Goal: Task Accomplishment & Management: Use online tool/utility

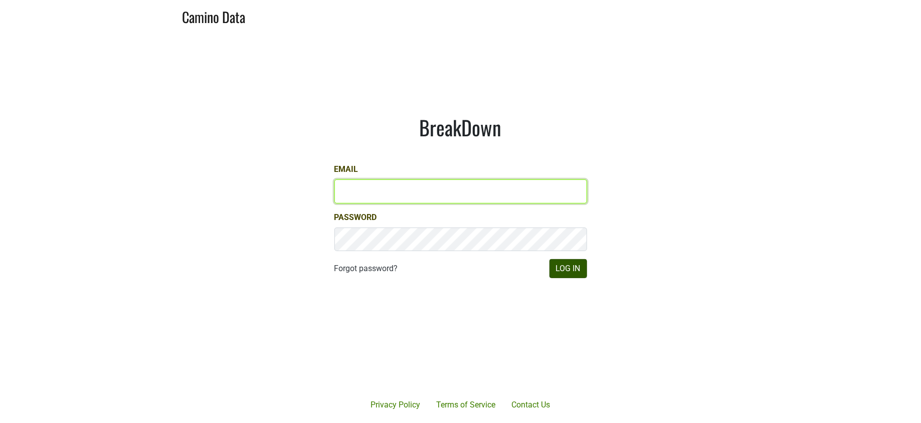
type input "[PERSON_NAME][EMAIL_ADDRESS][DOMAIN_NAME]"
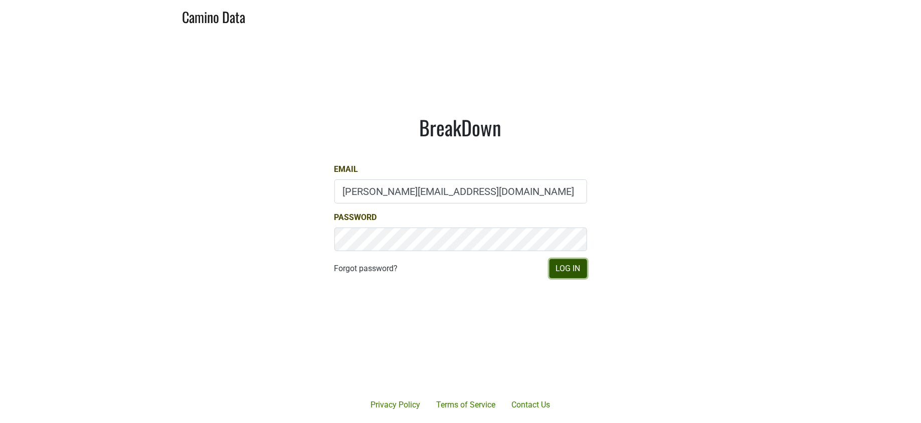
click at [573, 268] on button "Log In" at bounding box center [568, 268] width 38 height 19
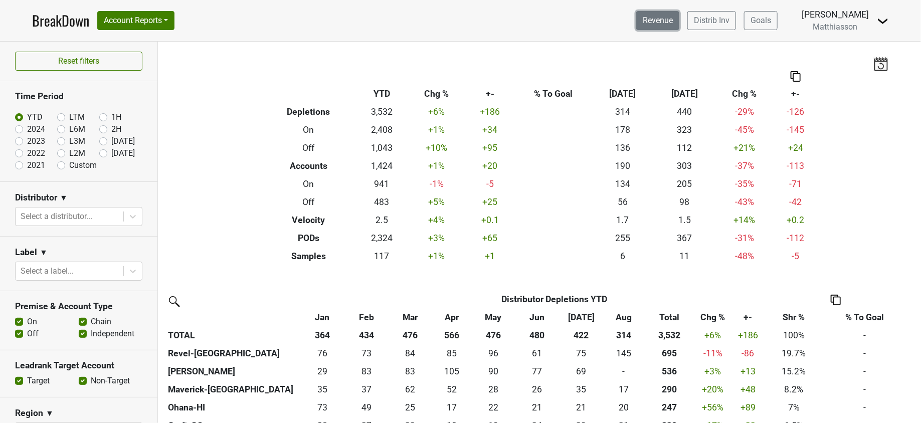
click at [666, 20] on link "Revenue" at bounding box center [657, 20] width 43 height 19
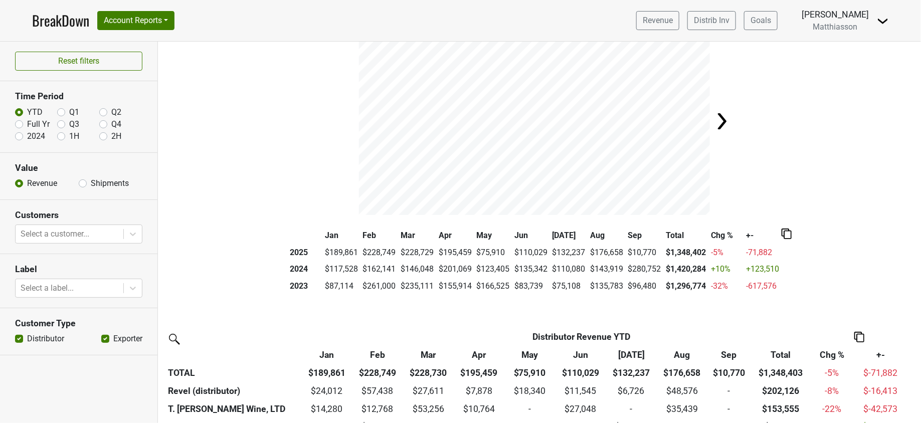
scroll to position [41, 0]
click at [69, 110] on label "Q1" at bounding box center [74, 112] width 10 height 12
click at [62, 110] on input "Q1" at bounding box center [61, 111] width 8 height 10
radio input "true"
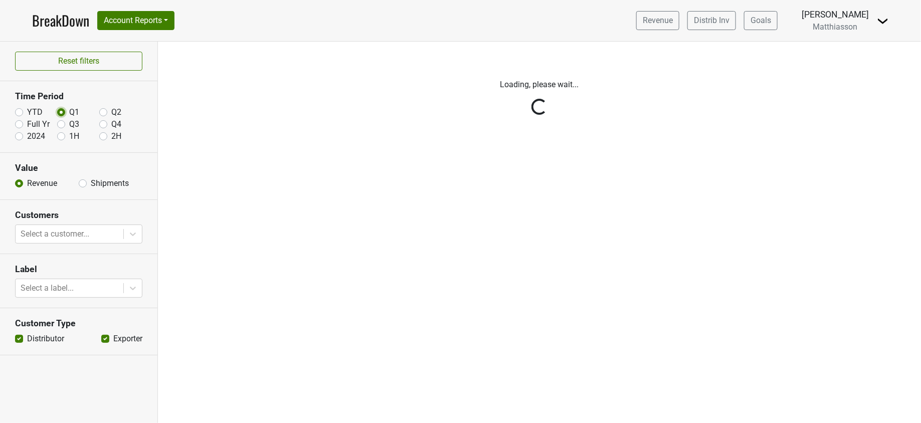
scroll to position [0, 0]
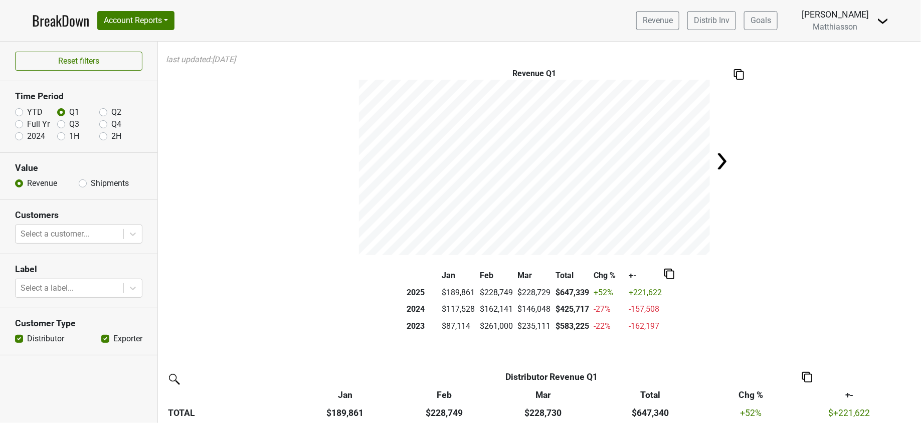
click at [111, 109] on label "Q2" at bounding box center [116, 112] width 10 height 12
click at [103, 109] on input "Q2" at bounding box center [103, 111] width 8 height 10
radio input "true"
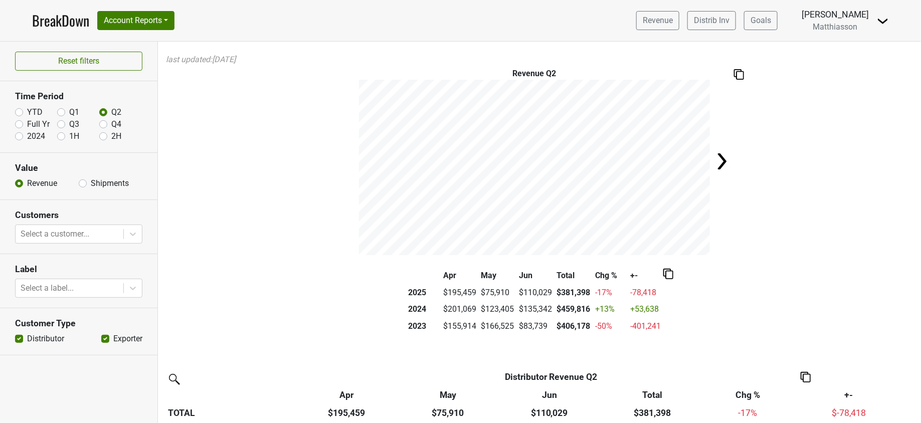
click at [69, 123] on label "Q3" at bounding box center [74, 124] width 10 height 12
click at [60, 123] on input "Q3" at bounding box center [61, 123] width 8 height 10
radio input "true"
click at [27, 111] on label "YTD" at bounding box center [35, 112] width 16 height 12
click at [18, 111] on input "YTD" at bounding box center [19, 111] width 8 height 10
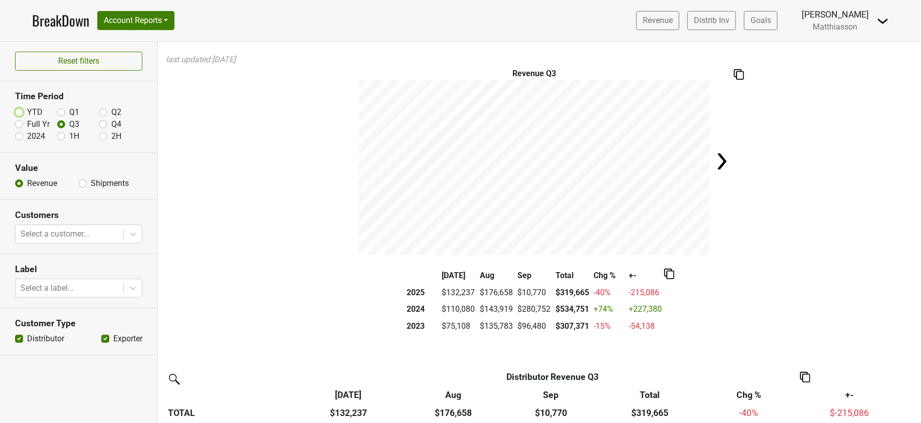
radio input "true"
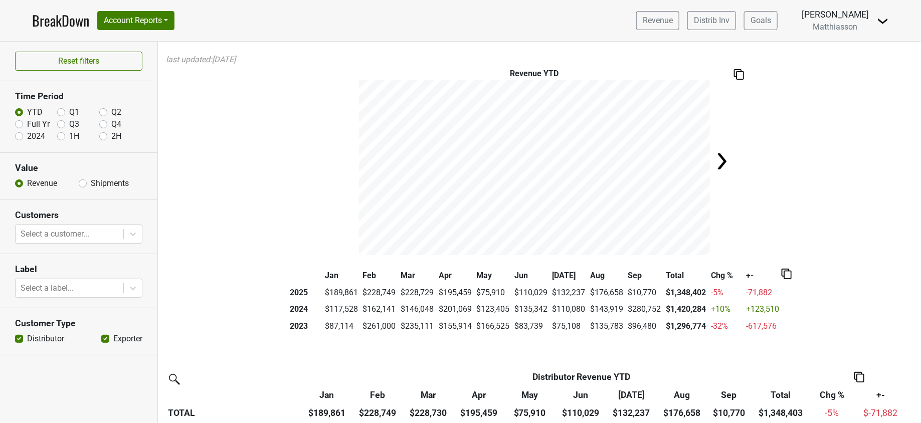
click at [734, 72] on img at bounding box center [739, 74] width 10 height 11
click at [781, 271] on img at bounding box center [786, 274] width 10 height 11
click at [782, 257] on div "Export to Excel" at bounding box center [781, 254] width 50 height 15
